Goal: Transaction & Acquisition: Purchase product/service

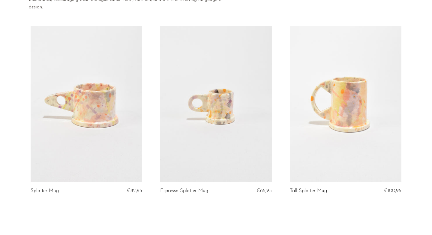
scroll to position [75, 0]
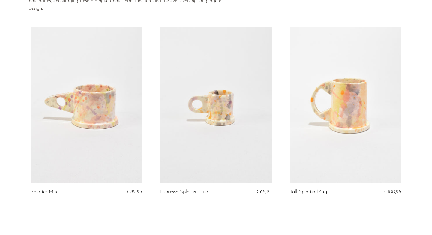
click at [87, 119] on link at bounding box center [87, 105] width 112 height 156
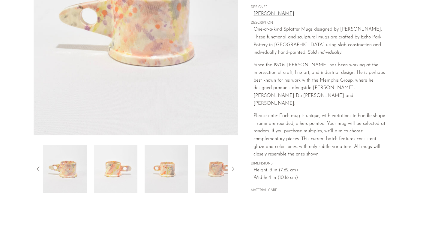
scroll to position [120, 0]
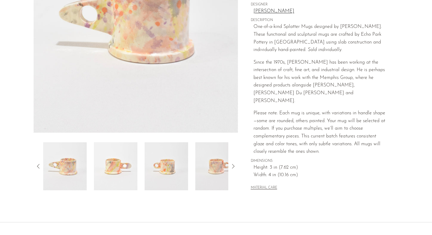
click at [232, 165] on icon at bounding box center [232, 166] width 7 height 7
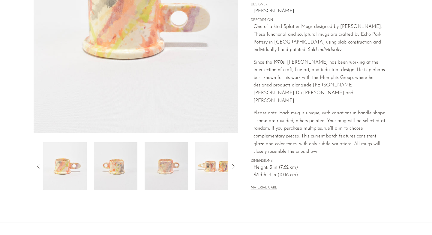
click at [232, 165] on icon at bounding box center [232, 166] width 7 height 7
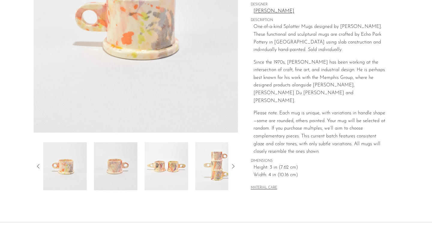
click at [232, 165] on icon at bounding box center [232, 166] width 7 height 7
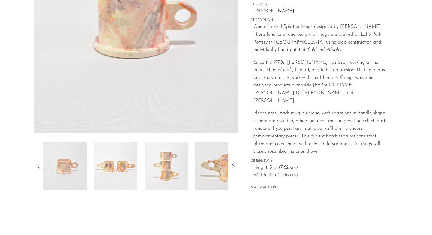
click at [175, 100] on img at bounding box center [136, 20] width 204 height 225
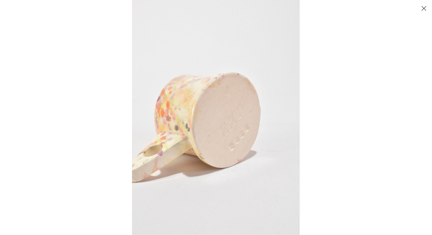
click at [230, 142] on img at bounding box center [216, 117] width 168 height 235
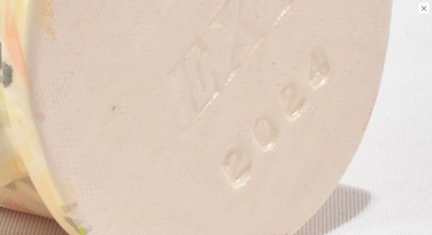
click at [388, 157] on img at bounding box center [153, 11] width 900 height 1260
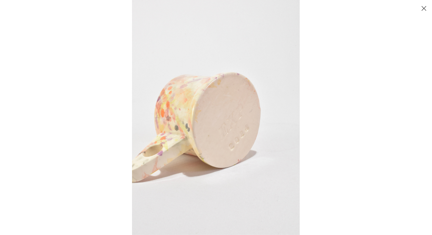
click at [425, 8] on button "Close" at bounding box center [423, 8] width 10 height 10
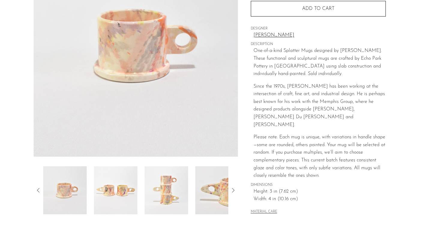
scroll to position [108, 0]
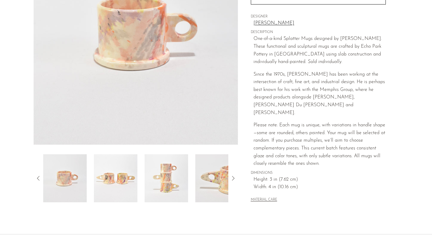
click at [167, 184] on img at bounding box center [166, 178] width 43 height 48
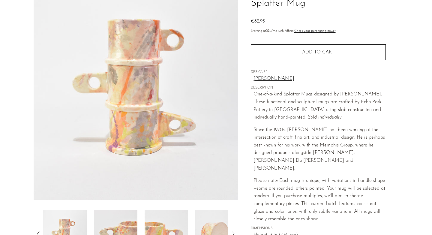
scroll to position [48, 0]
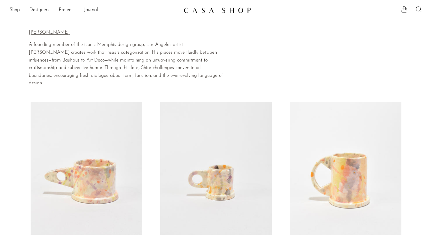
scroll to position [75, 0]
click at [110, 150] on link at bounding box center [87, 180] width 112 height 156
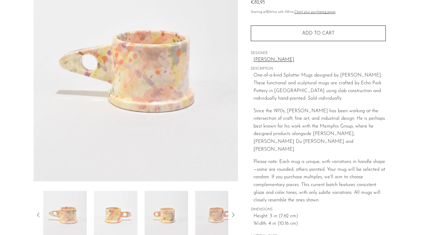
scroll to position [72, 0]
click at [235, 213] on icon at bounding box center [232, 214] width 7 height 7
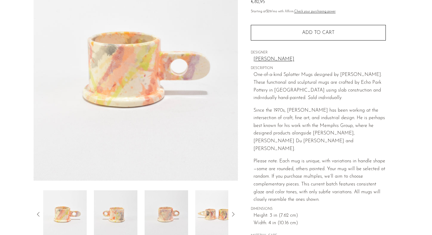
click at [235, 213] on icon at bounding box center [232, 214] width 7 height 7
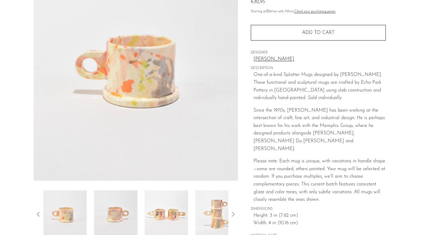
click at [235, 213] on icon at bounding box center [232, 214] width 7 height 7
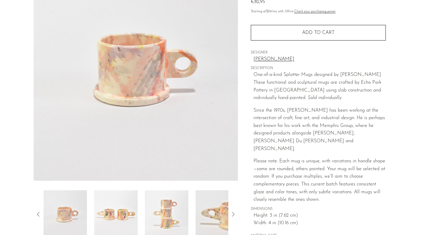
click at [235, 213] on icon at bounding box center [232, 214] width 7 height 7
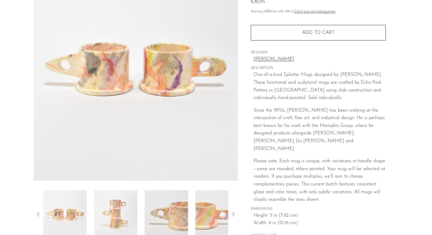
click at [235, 213] on icon at bounding box center [232, 214] width 7 height 7
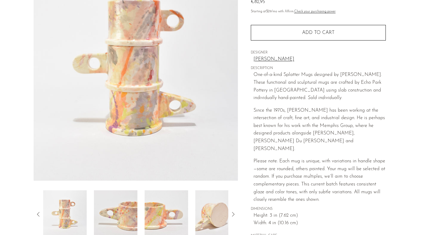
click at [235, 213] on icon at bounding box center [232, 214] width 7 height 7
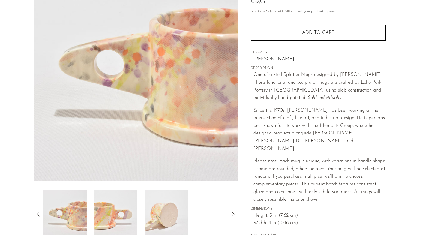
click at [235, 213] on icon at bounding box center [232, 214] width 7 height 7
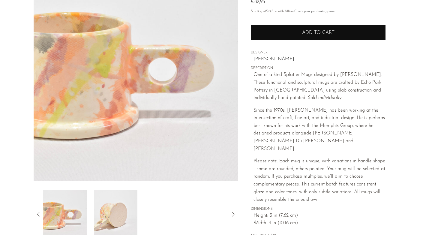
click at [346, 31] on button "Add to cart" at bounding box center [318, 33] width 135 height 16
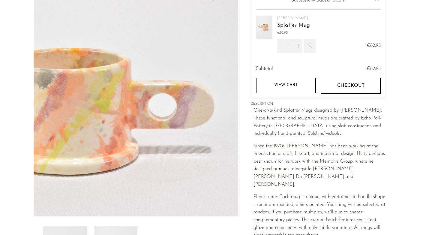
scroll to position [36, 0]
click at [291, 85] on link "View cart" at bounding box center [286, 86] width 60 height 16
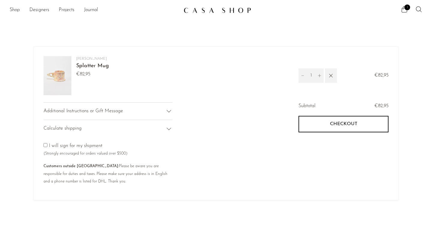
click at [171, 127] on icon at bounding box center [168, 128] width 7 height 7
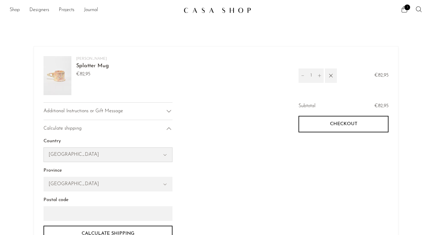
click at [169, 154] on select "United States Canada Switzerland Japan --- Albania Algeria Andorra Angola Angui…" at bounding box center [108, 155] width 128 height 14
select select "Spain"
click at [167, 186] on select "A Coruña Albacete Alicante Almería Asturias Province Badajoz Balears Province B…" at bounding box center [108, 184] width 128 height 14
select select "Madrid"
click at [147, 214] on input "Postal code" at bounding box center [107, 213] width 129 height 14
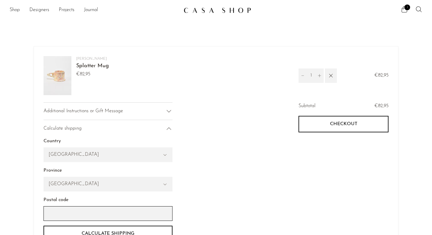
type input "28020"
click at [150, 229] on button "Calculate shipping" at bounding box center [107, 234] width 129 height 16
click at [204, 11] on img at bounding box center [217, 10] width 67 height 6
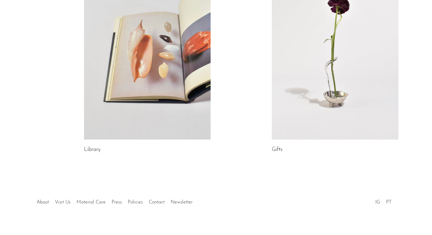
scroll to position [349, 0]
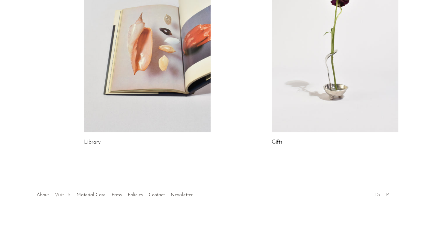
click at [63, 195] on link "Visit Us" at bounding box center [63, 195] width 16 height 5
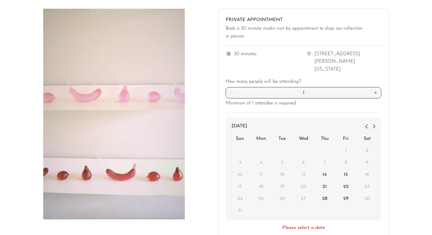
scroll to position [36, 0]
